Goal: Find specific page/section: Locate a particular part of the current website

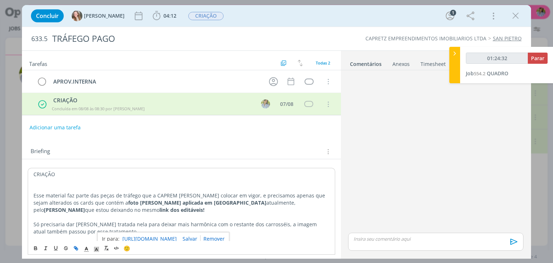
scroll to position [6, 0]
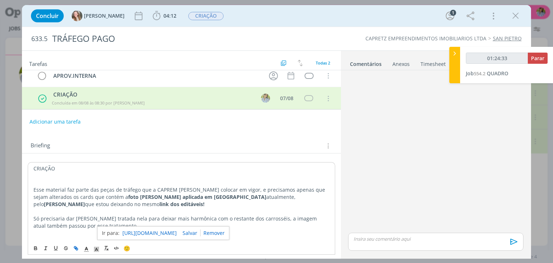
click at [517, 12] on icon "dialog" at bounding box center [515, 15] width 11 height 11
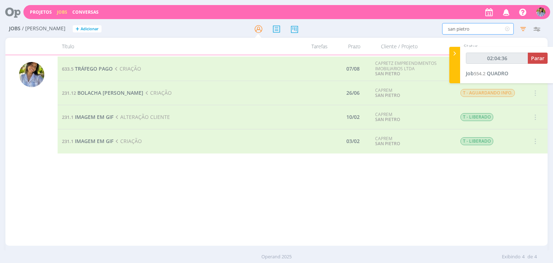
drag, startPoint x: 475, startPoint y: 32, endPoint x: 404, endPoint y: 24, distance: 71.0
click at [404, 24] on div "san pietro Filtros Filtrar Limpar san pietro Tipo Jobs e Tarefas Data Personali…" at bounding box center [458, 29] width 174 height 12
type input "02:04:37"
type input "02:04:38"
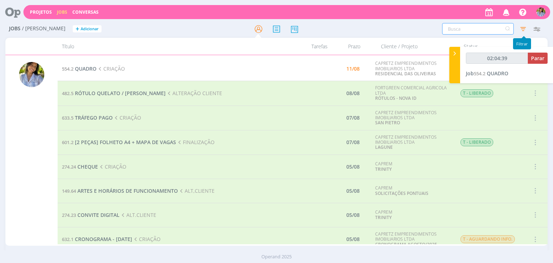
type input "02:04:40"
click at [455, 55] on icon at bounding box center [454, 54] width 7 height 8
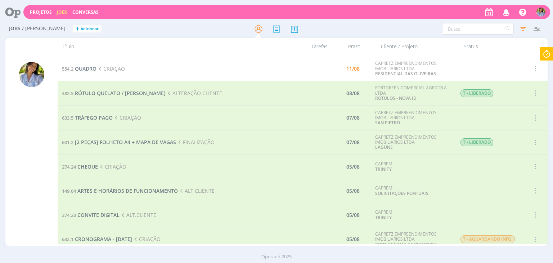
click at [84, 70] on span "QUADRO" at bounding box center [86, 68] width 22 height 7
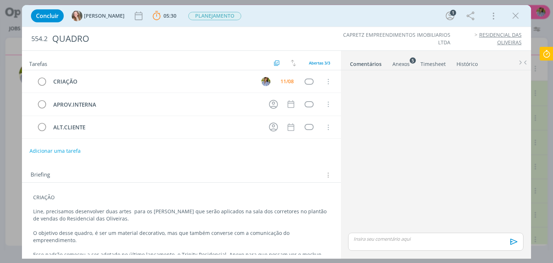
click at [399, 64] on div "Anexos 5" at bounding box center [400, 63] width 17 height 7
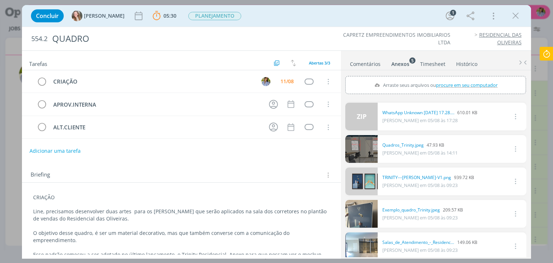
scroll to position [5, 0]
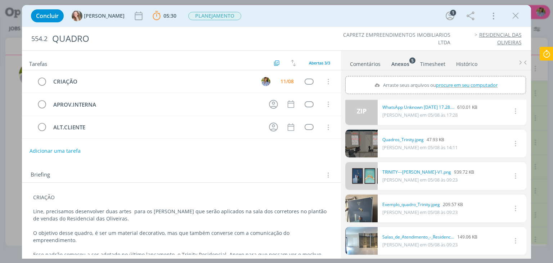
click at [368, 172] on link "dialog" at bounding box center [361, 176] width 32 height 28
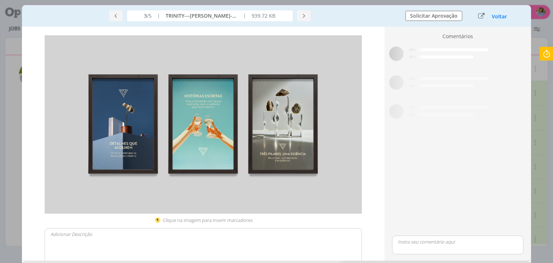
scroll to position [2, 0]
